Goal: Subscribe to service/newsletter

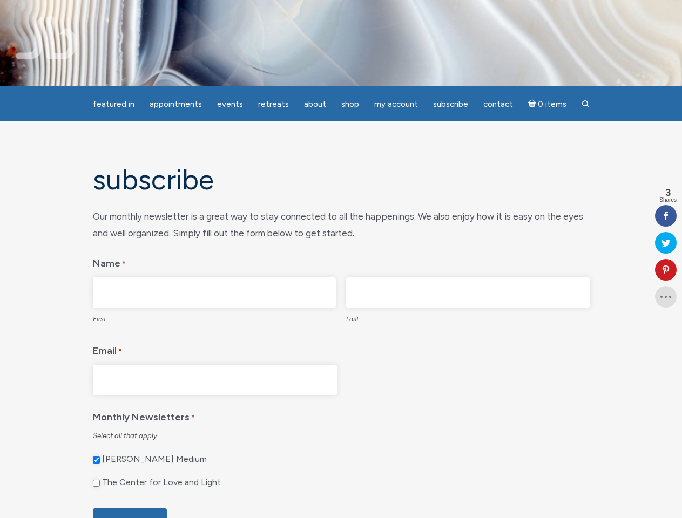
click at [341, 259] on legend "Name *" at bounding box center [341, 261] width 497 height 23
click at [175, 104] on span "Appointments" at bounding box center [176, 104] width 52 height 10
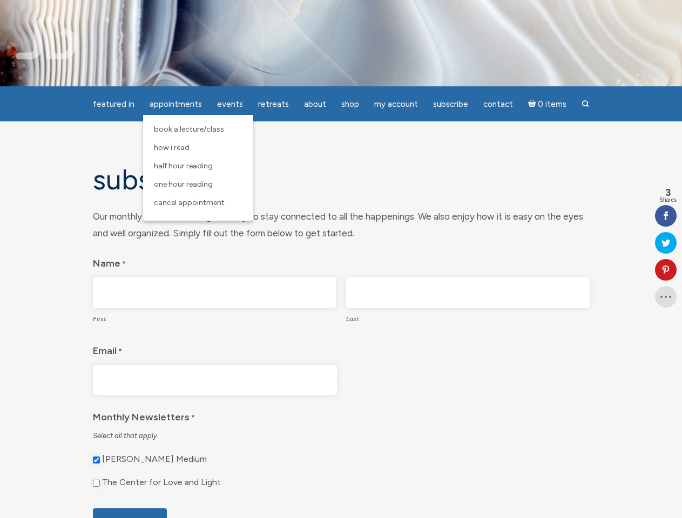
click at [230, 104] on span "Events" at bounding box center [230, 104] width 26 height 10
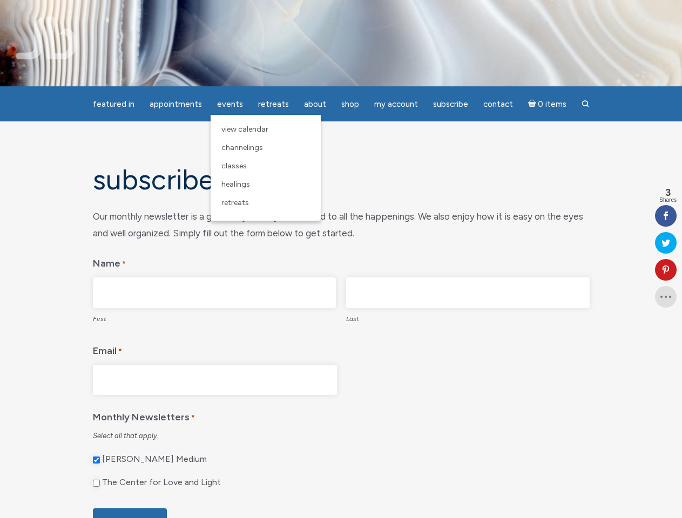
click at [315, 104] on span "About" at bounding box center [315, 104] width 22 height 10
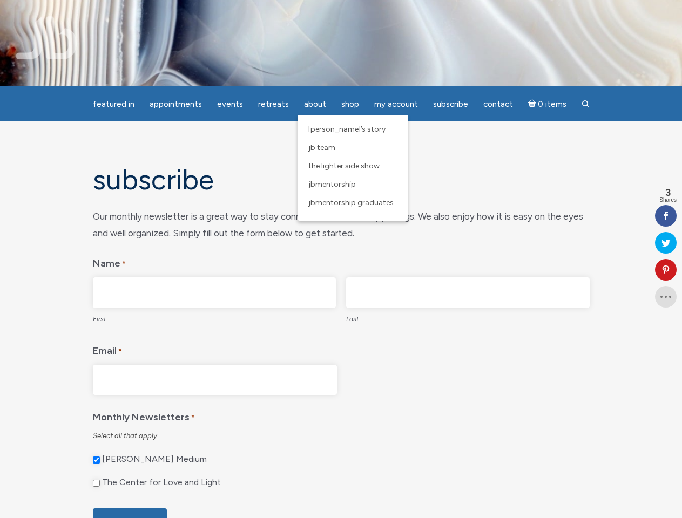
click at [396, 104] on span "My Account" at bounding box center [396, 104] width 44 height 10
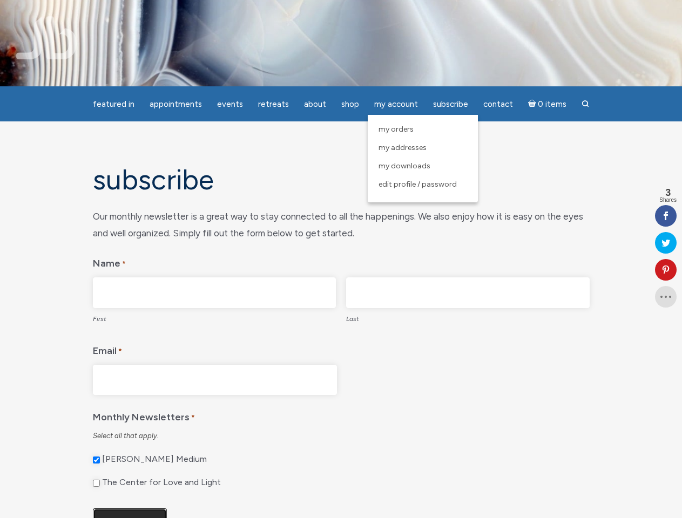
click at [130, 513] on input "Subscribe" at bounding box center [130, 522] width 74 height 29
click at [665, 270] on icon at bounding box center [666, 270] width 22 height 9
